Goal: Information Seeking & Learning: Learn about a topic

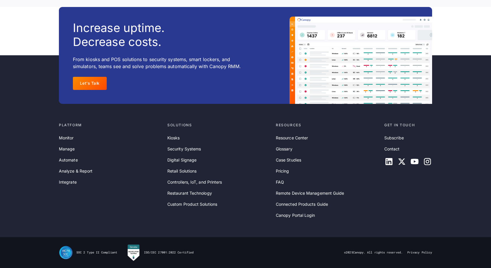
scroll to position [1884, 0]
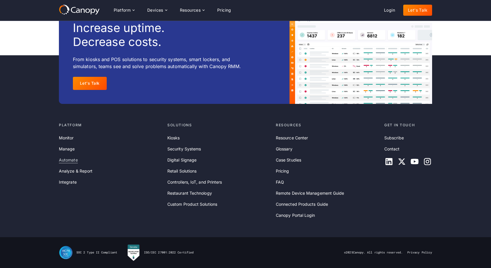
click at [66, 160] on link "Automate" at bounding box center [68, 160] width 19 height 6
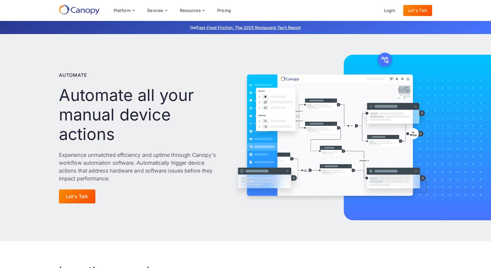
click at [82, 11] on icon at bounding box center [79, 9] width 41 height 10
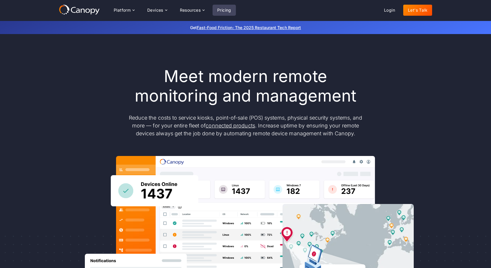
click at [225, 10] on link "Pricing" at bounding box center [223, 10] width 23 height 11
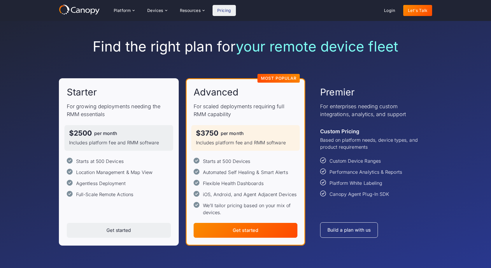
scroll to position [17, 0]
